Goal: Navigation & Orientation: Find specific page/section

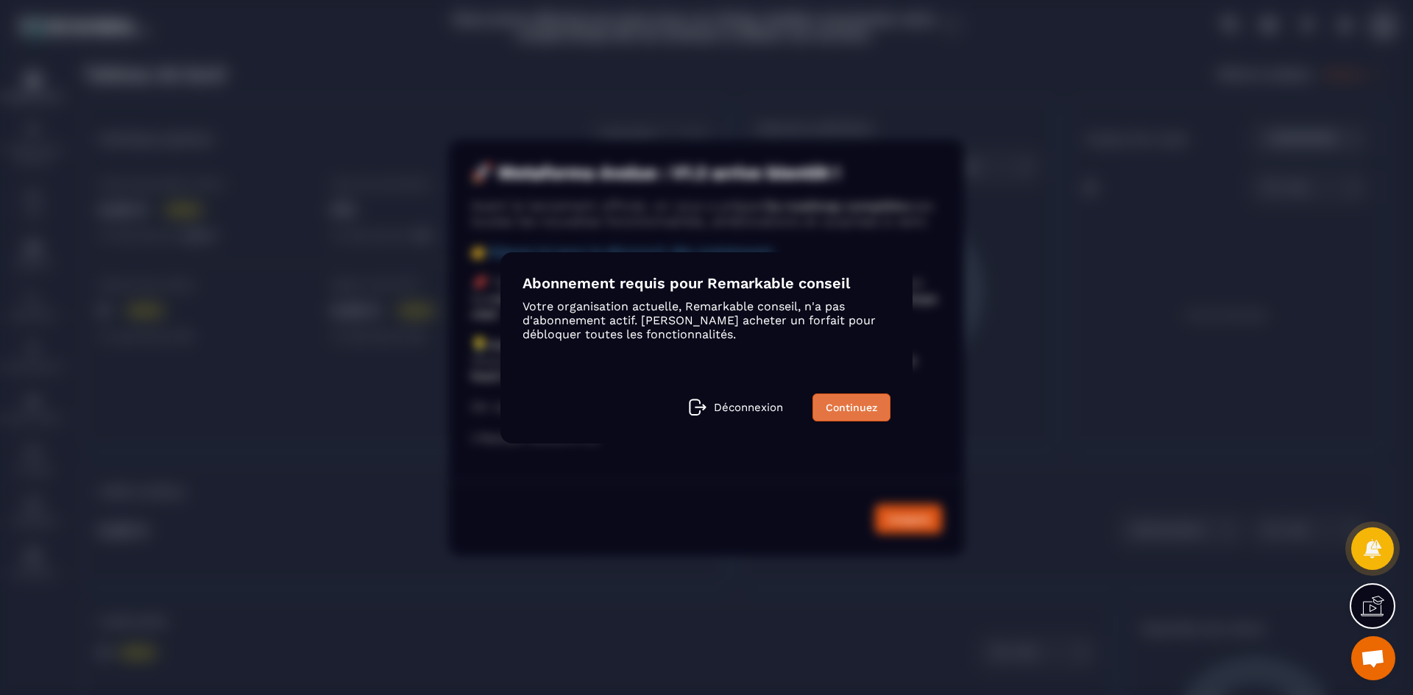
click at [861, 405] on link "Continuez" at bounding box center [851, 408] width 78 height 28
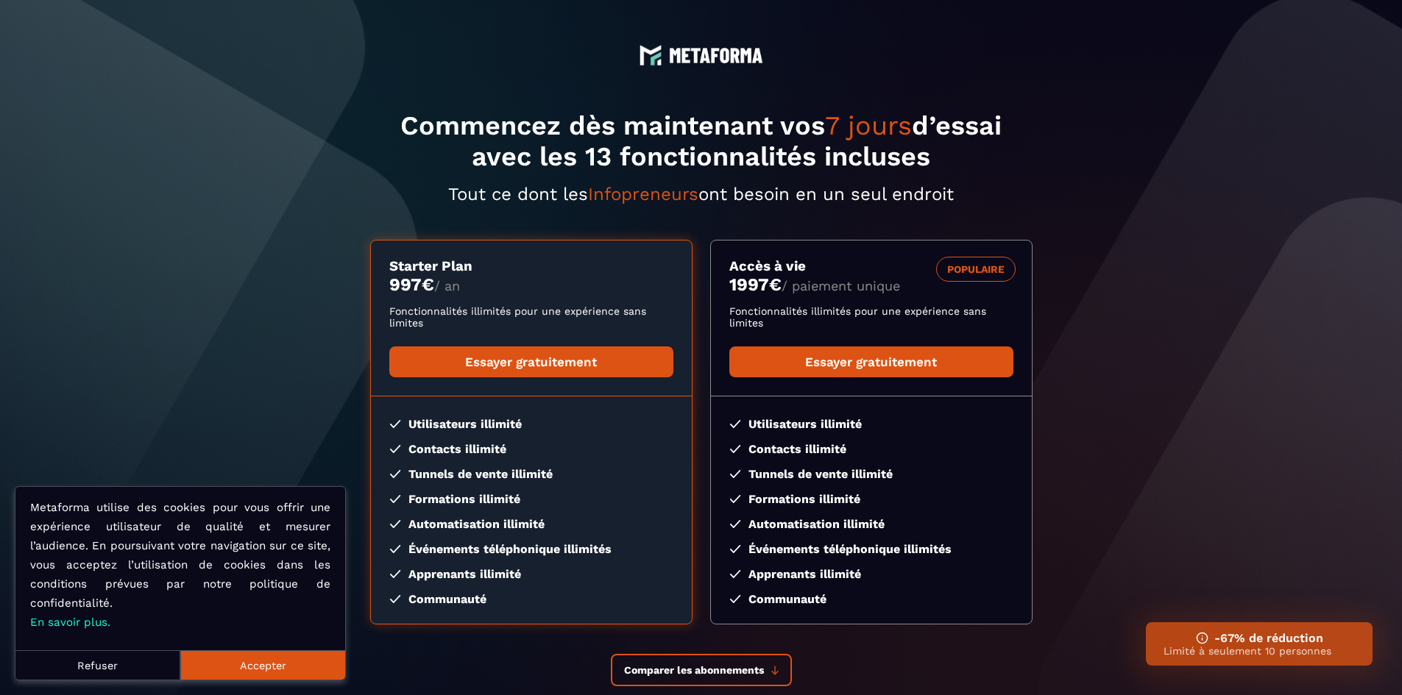
click at [124, 662] on button "Refuser" at bounding box center [97, 665] width 165 height 29
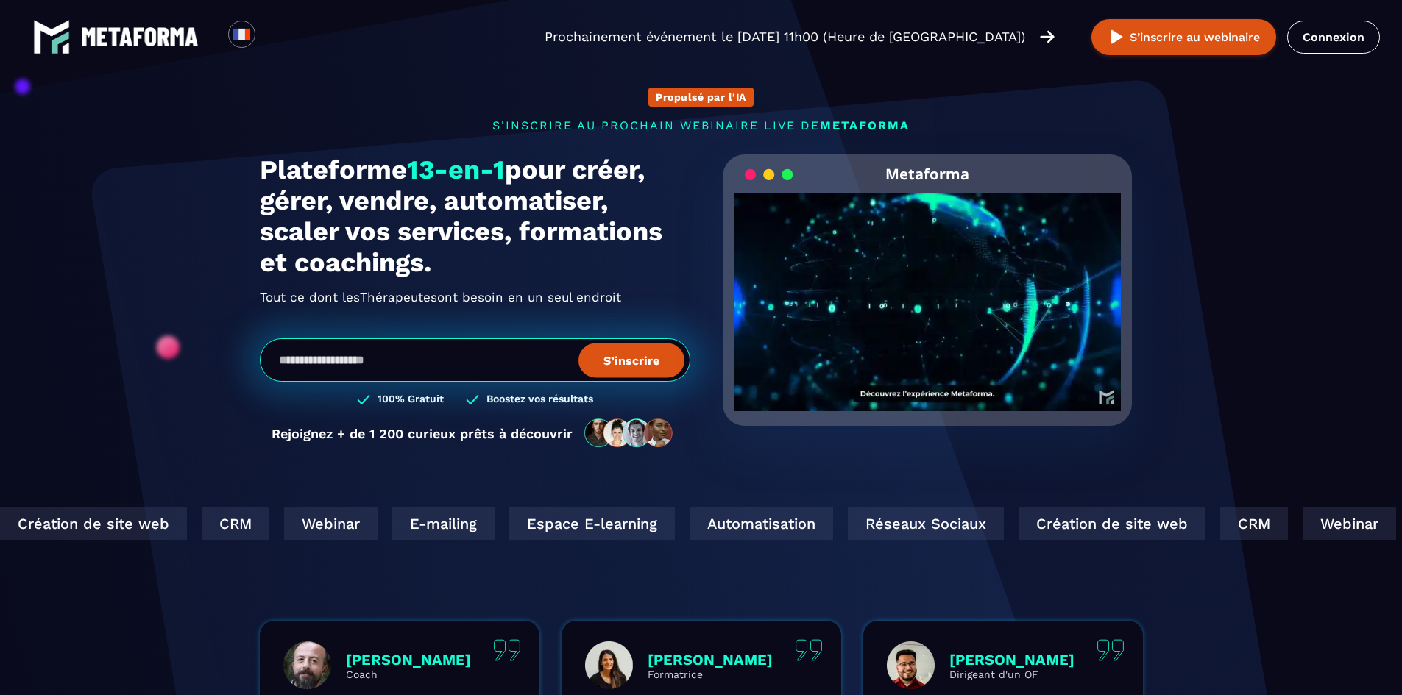
click at [150, 35] on img at bounding box center [140, 36] width 118 height 19
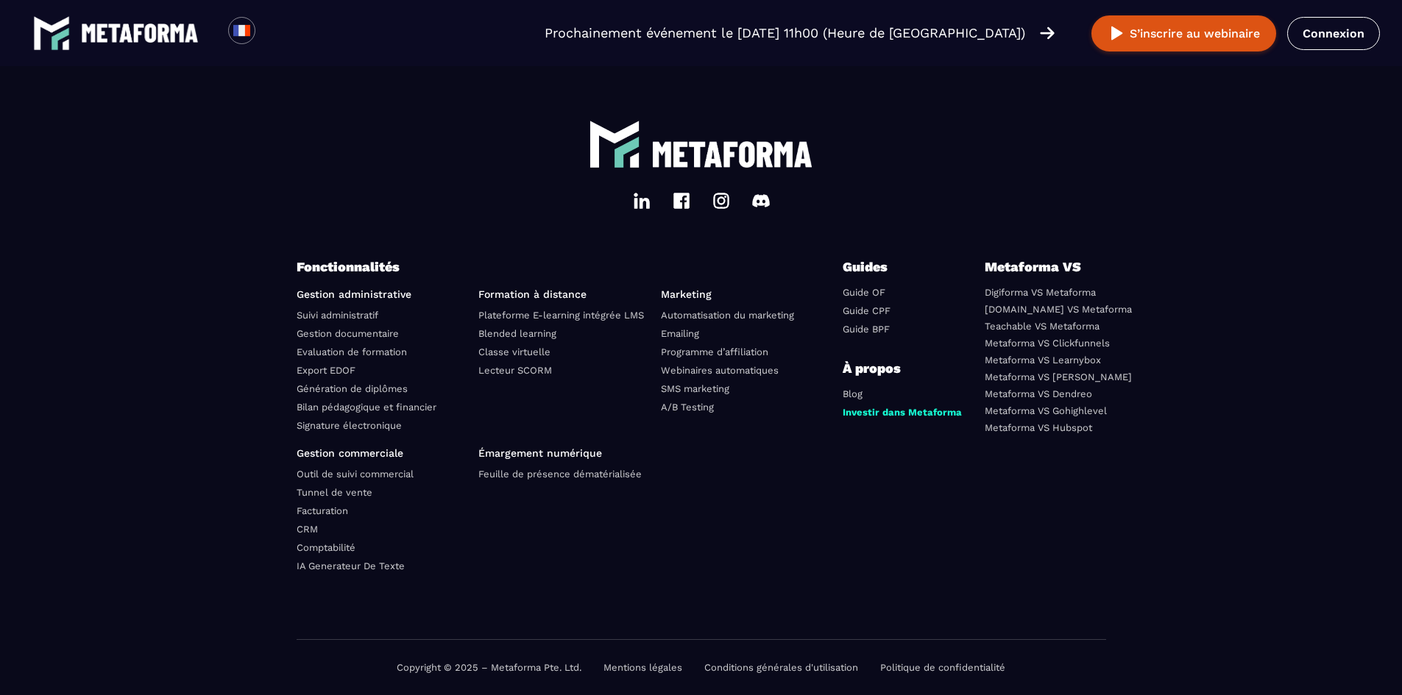
scroll to position [5084, 0]
click at [330, 509] on link "Facturation" at bounding box center [323, 511] width 52 height 11
